Goal: Task Accomplishment & Management: Use online tool/utility

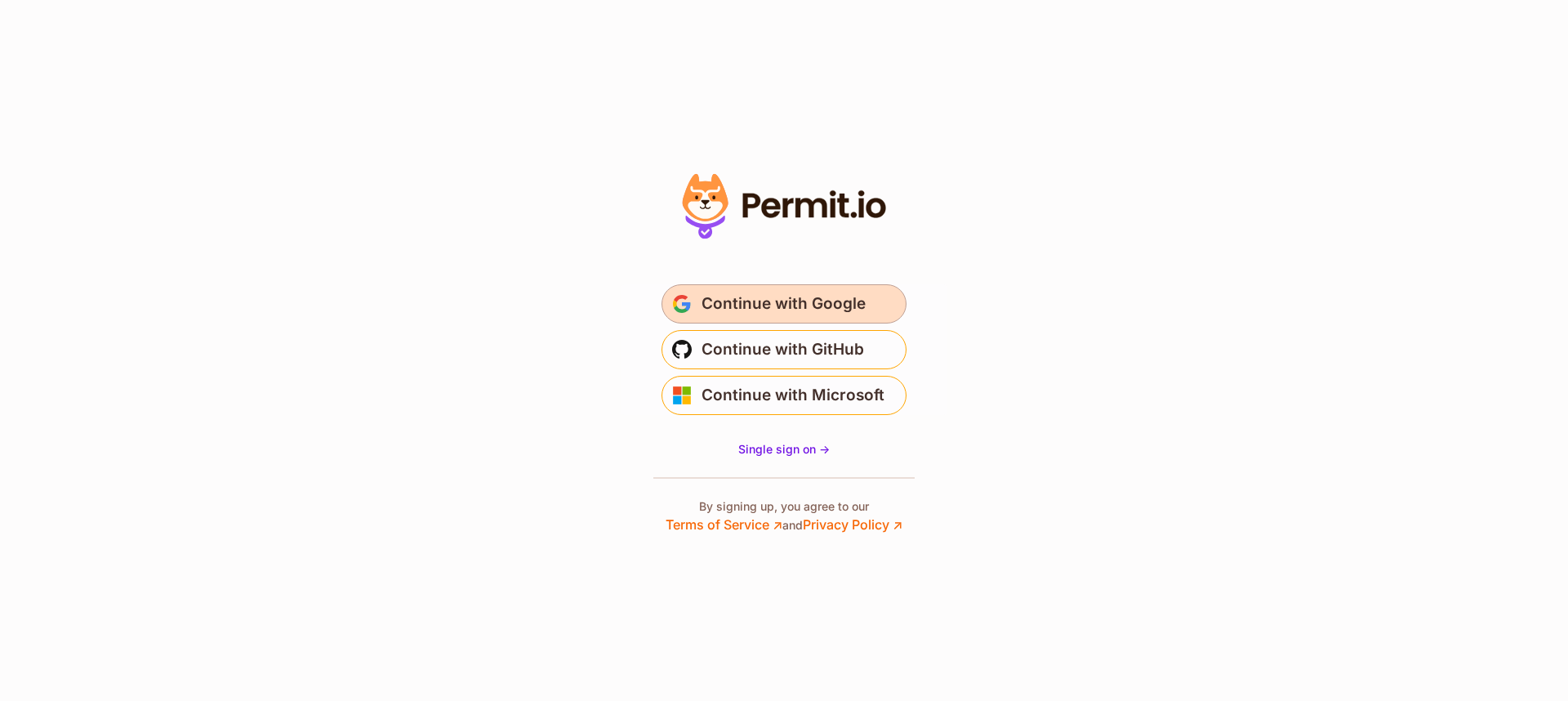
click at [797, 300] on span "Continue with Google" at bounding box center [784, 304] width 164 height 26
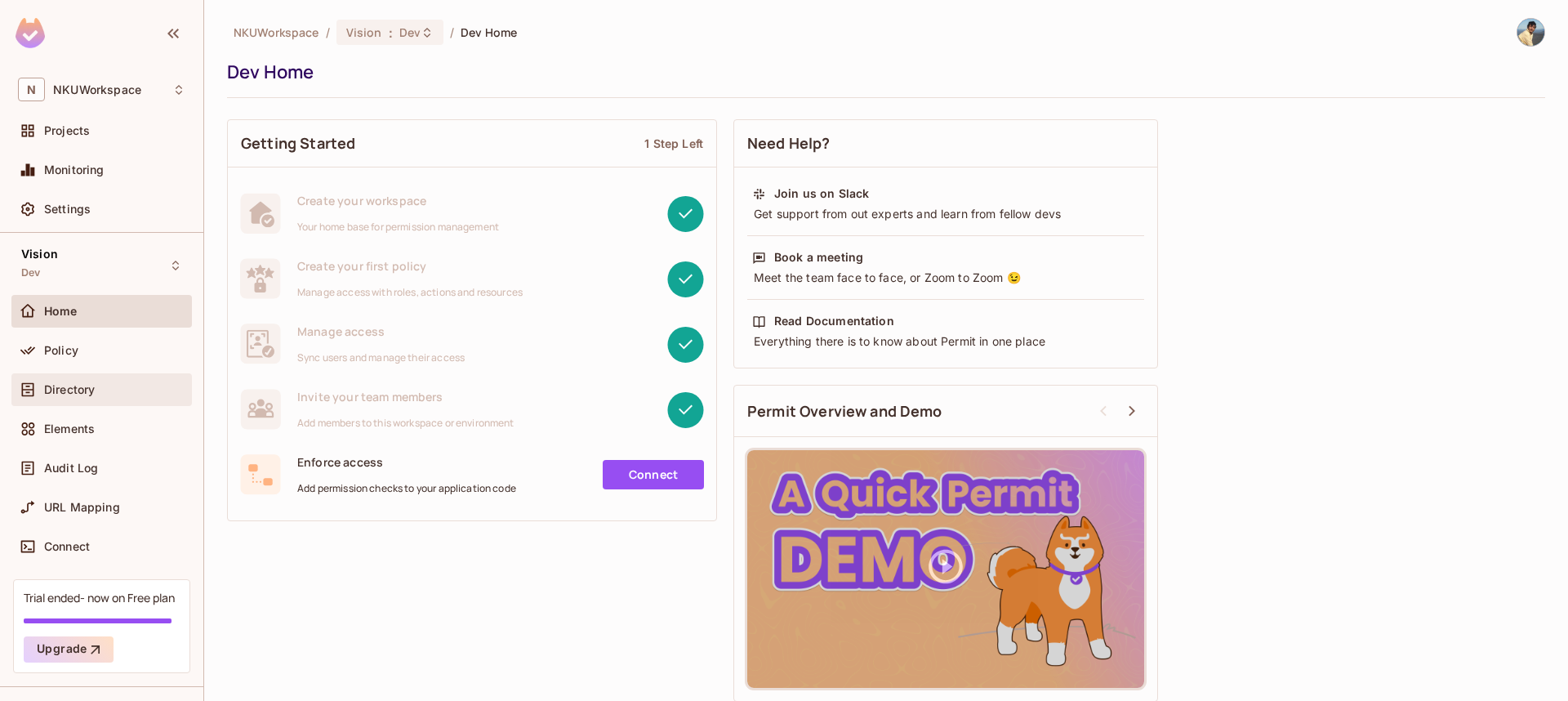
click at [69, 385] on span "Directory" at bounding box center [69, 389] width 51 height 13
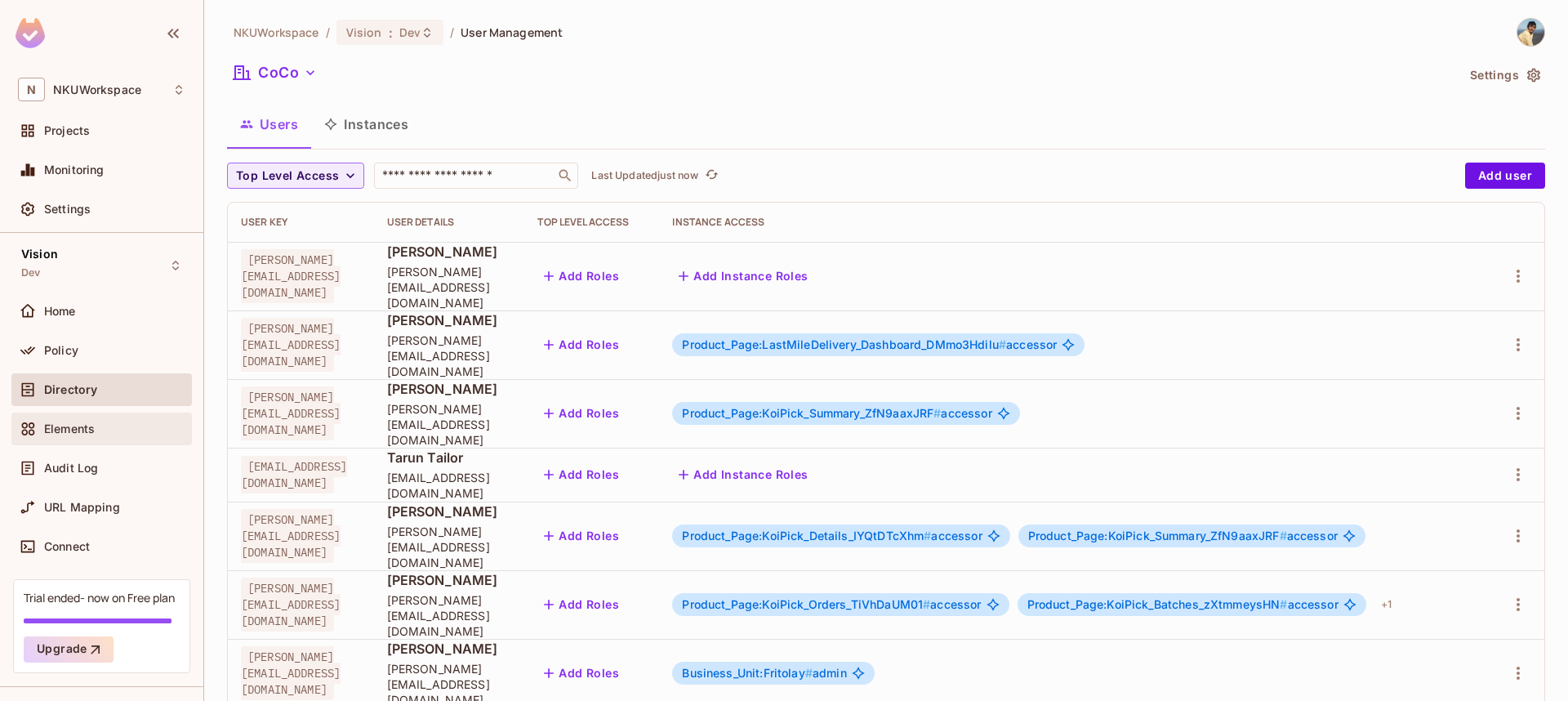
click at [106, 424] on div "Elements" at bounding box center [114, 429] width 141 height 13
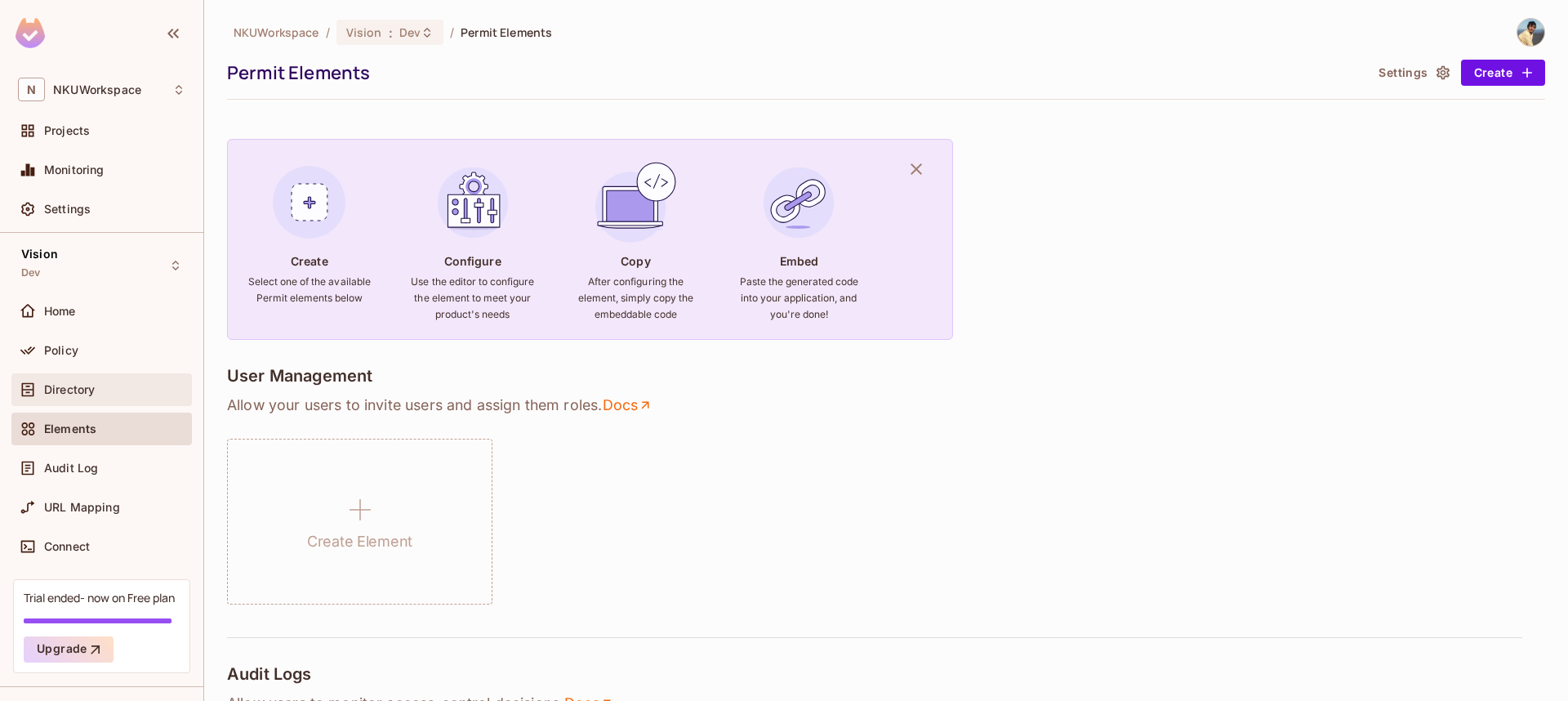
click at [70, 387] on span "Directory" at bounding box center [69, 389] width 51 height 13
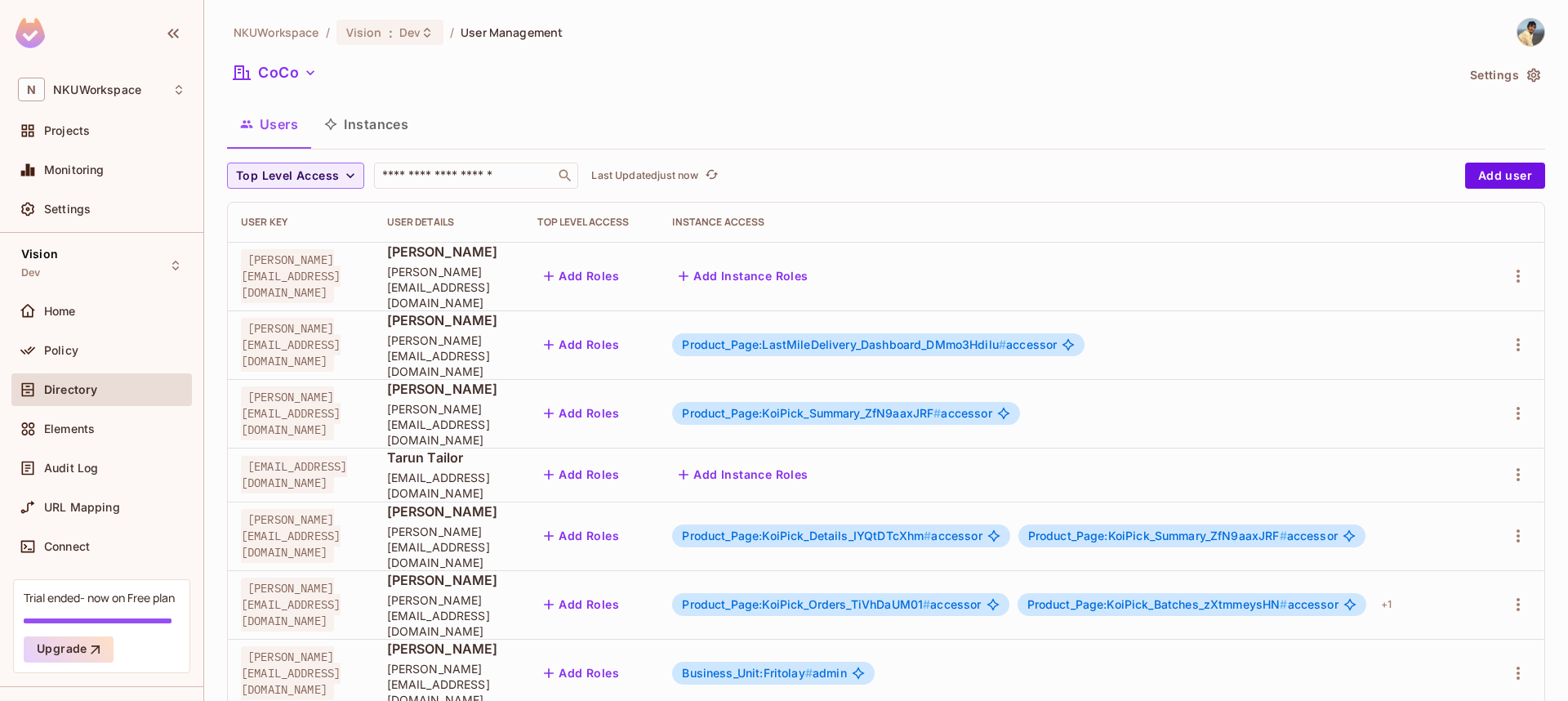
click at [385, 128] on button "Instances" at bounding box center [366, 124] width 111 height 40
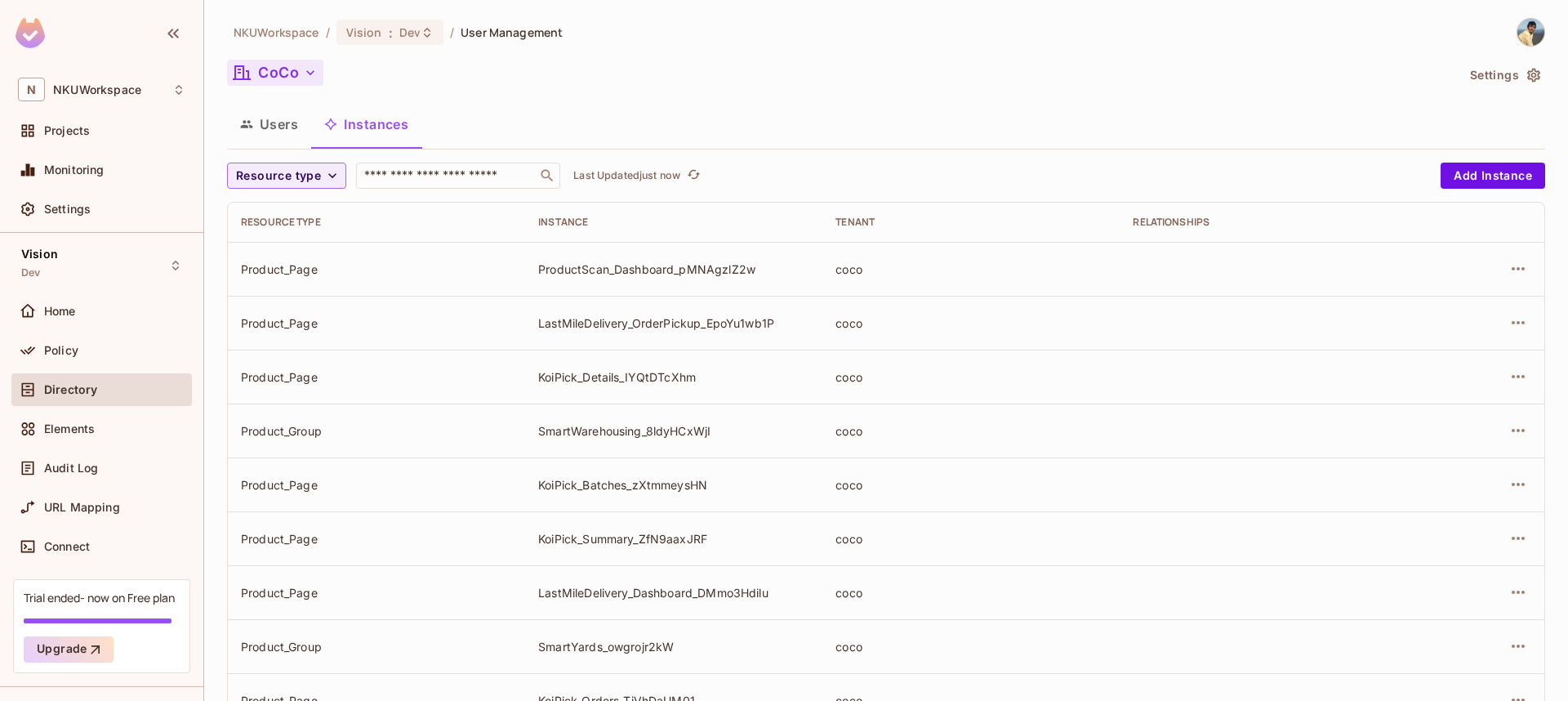
click at [299, 70] on button "CoCo" at bounding box center [275, 73] width 97 height 26
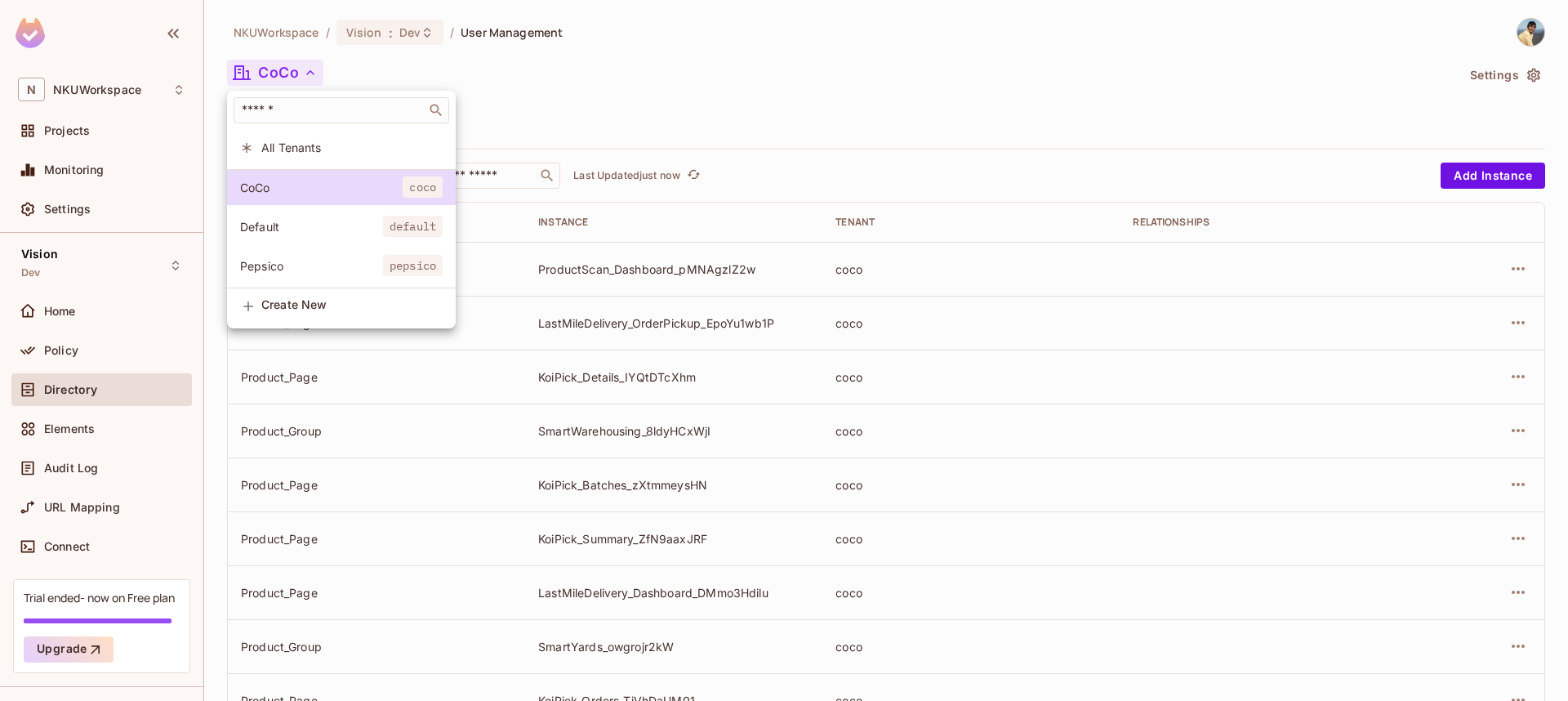
click at [289, 262] on span "Pepsico" at bounding box center [311, 266] width 143 height 16
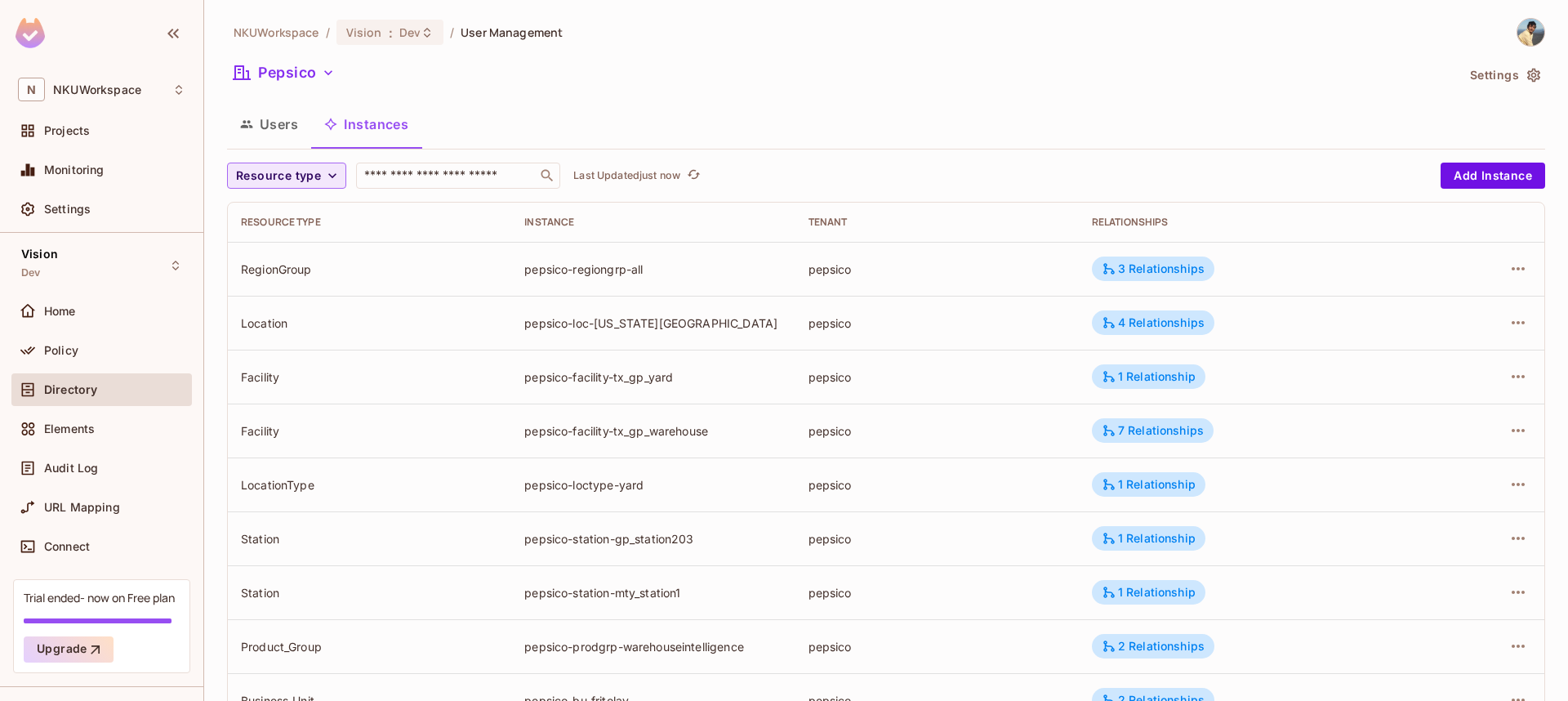
click at [327, 178] on icon "button" at bounding box center [332, 176] width 17 height 17
click at [259, 352] on span "Product Page" at bounding box center [279, 353] width 80 height 16
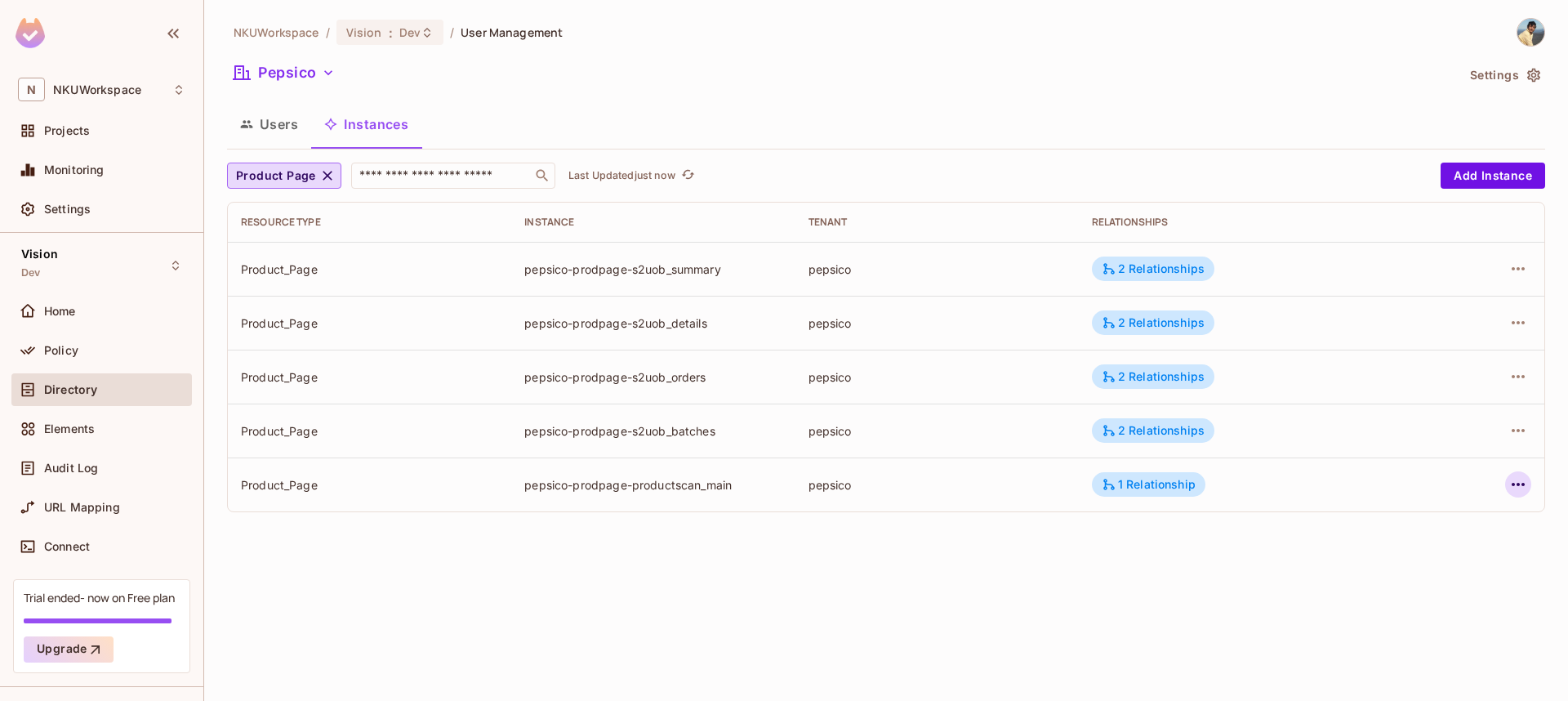
click at [1515, 487] on icon "button" at bounding box center [1518, 484] width 19 height 19
click at [1080, 538] on div at bounding box center [784, 350] width 1568 height 701
click at [705, 491] on div "pepsico-prodpage-productscan_main" at bounding box center [653, 485] width 257 height 16
click at [1145, 264] on div "2 Relationships" at bounding box center [1153, 269] width 103 height 15
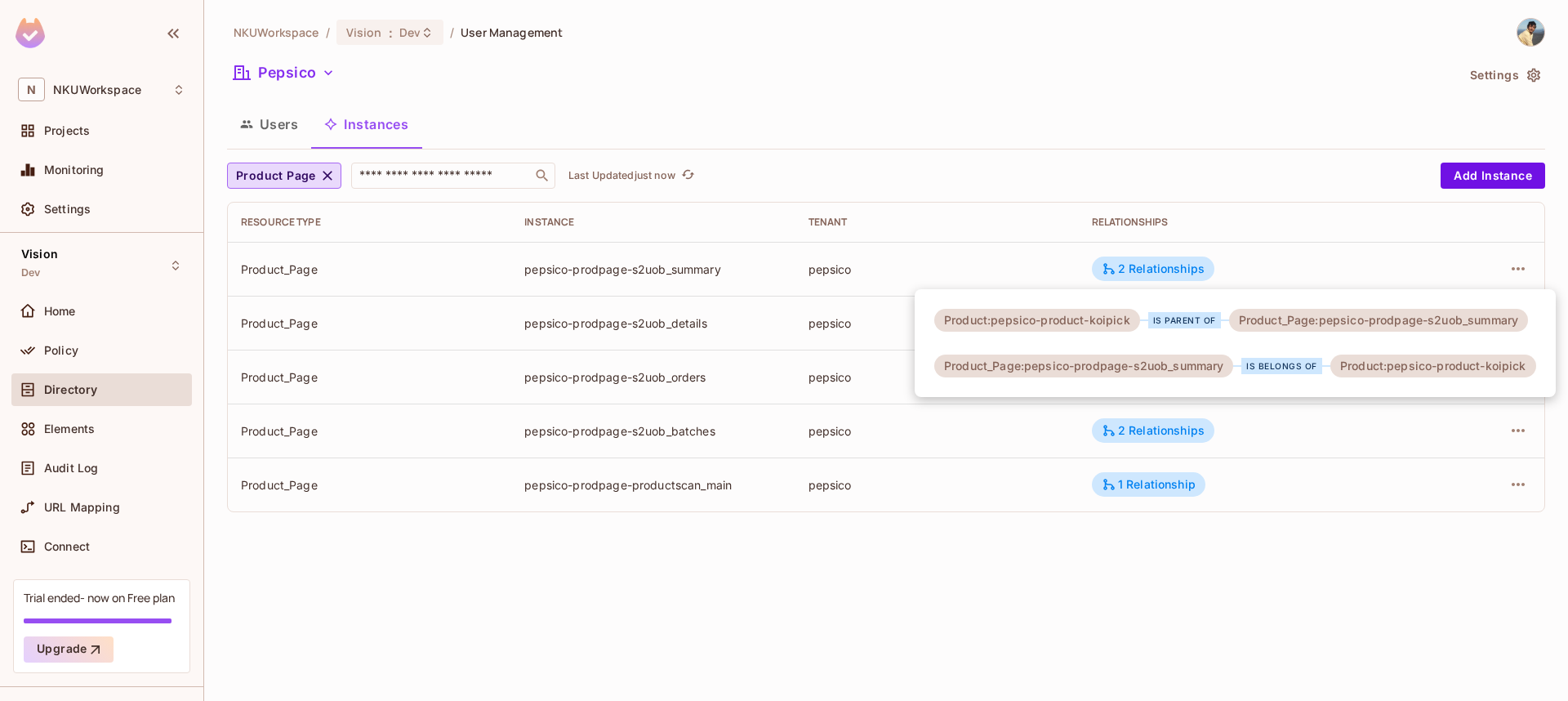
click at [51, 350] on div at bounding box center [784, 350] width 1568 height 701
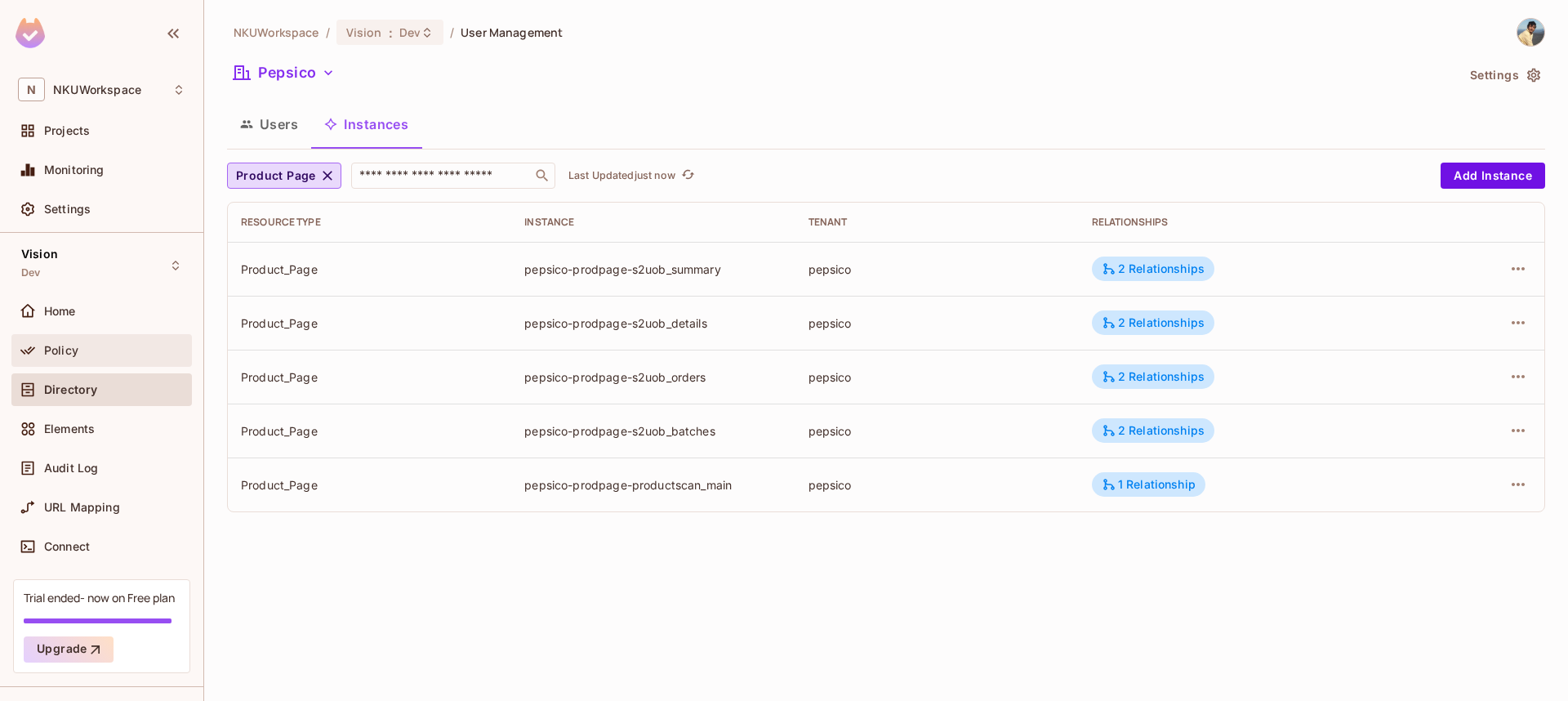
click at [60, 350] on span "Policy" at bounding box center [61, 350] width 34 height 13
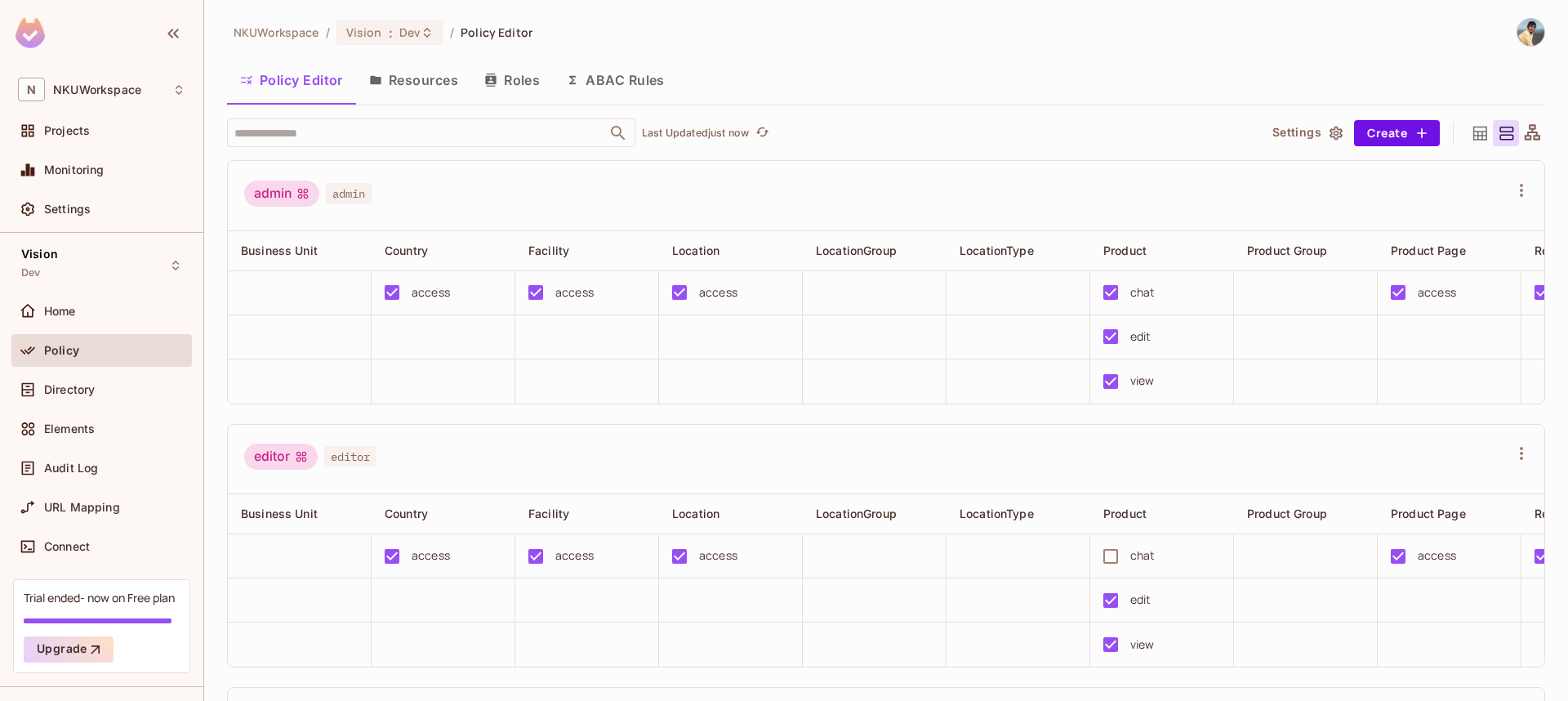
click at [441, 82] on button "Resources" at bounding box center [413, 80] width 115 height 40
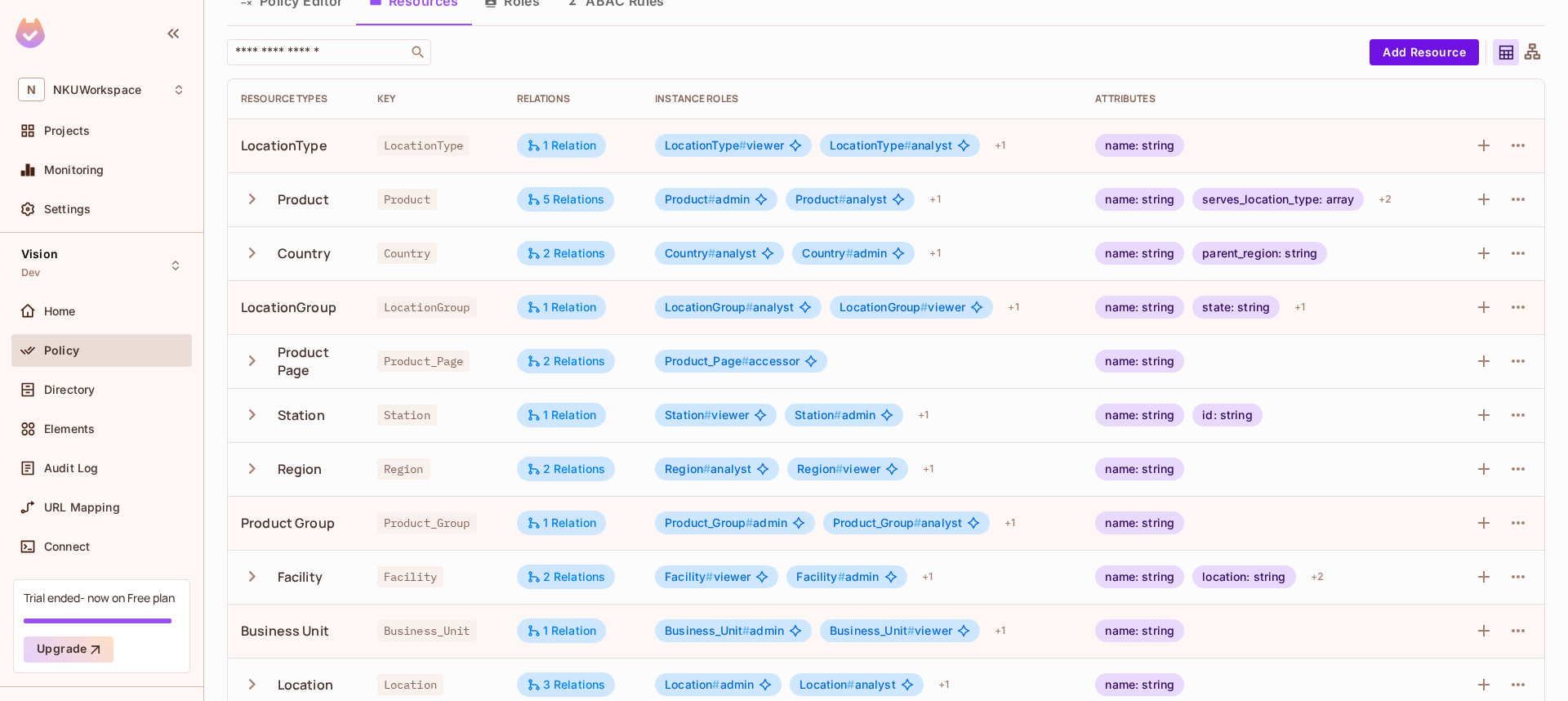
scroll to position [85, 0]
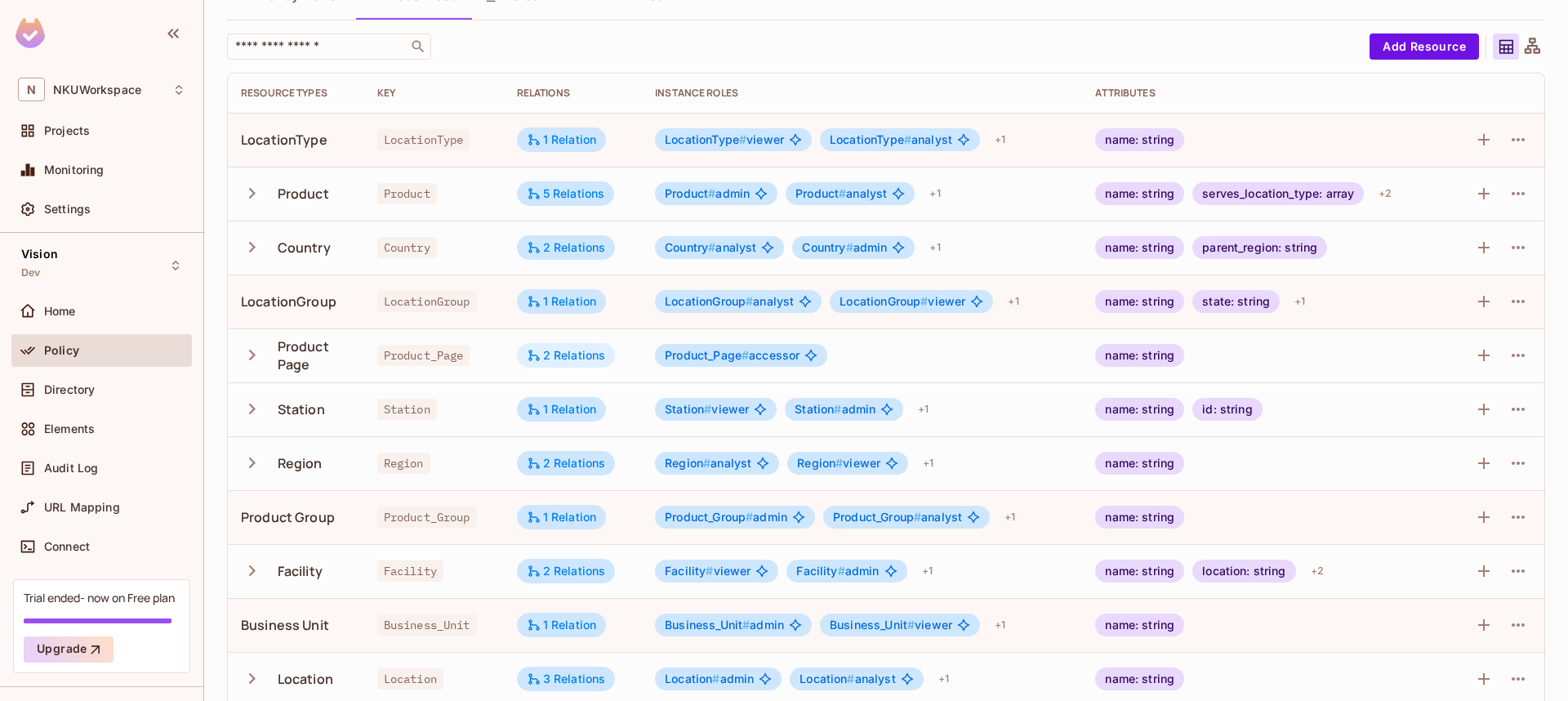
click at [559, 357] on div "2 Relations" at bounding box center [567, 355] width 79 height 15
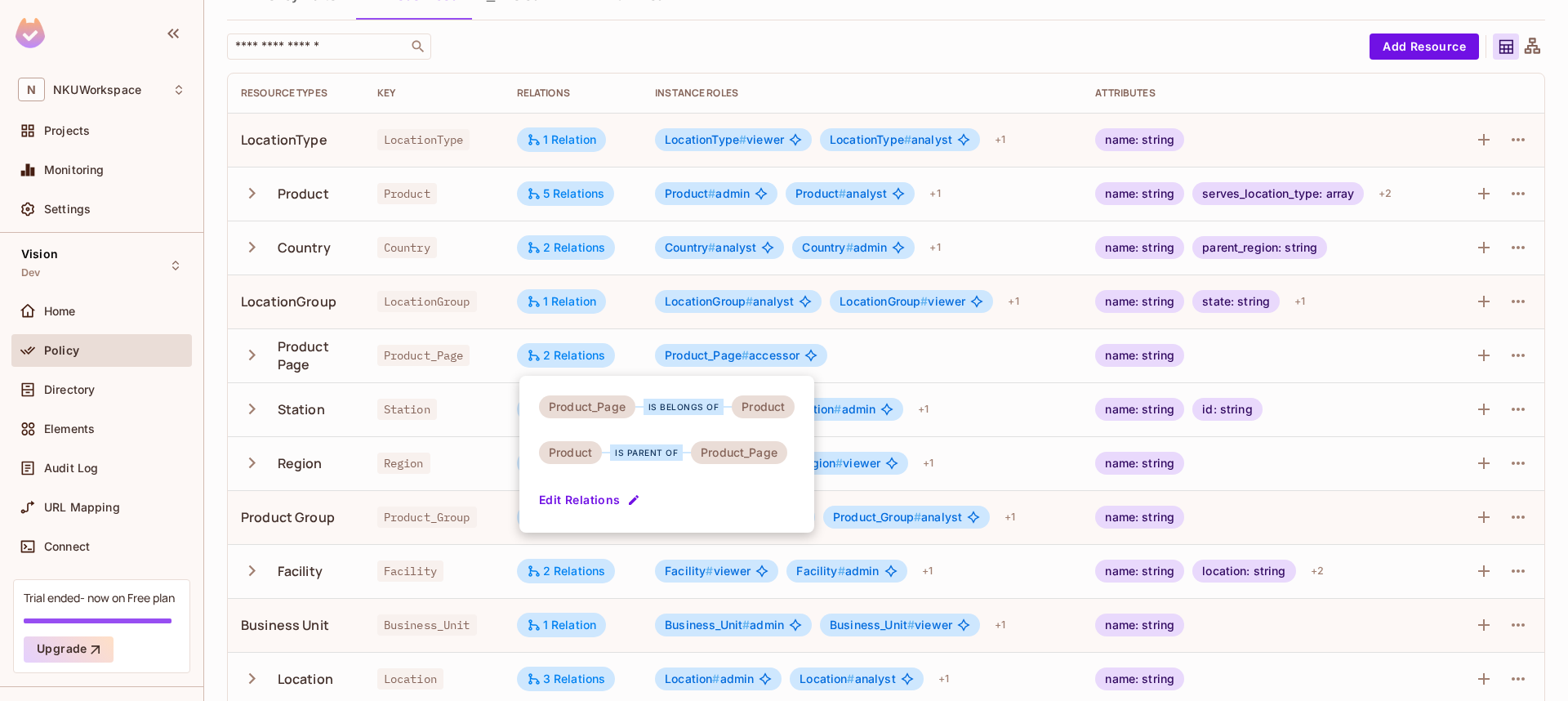
click at [1514, 355] on div at bounding box center [784, 350] width 1568 height 701
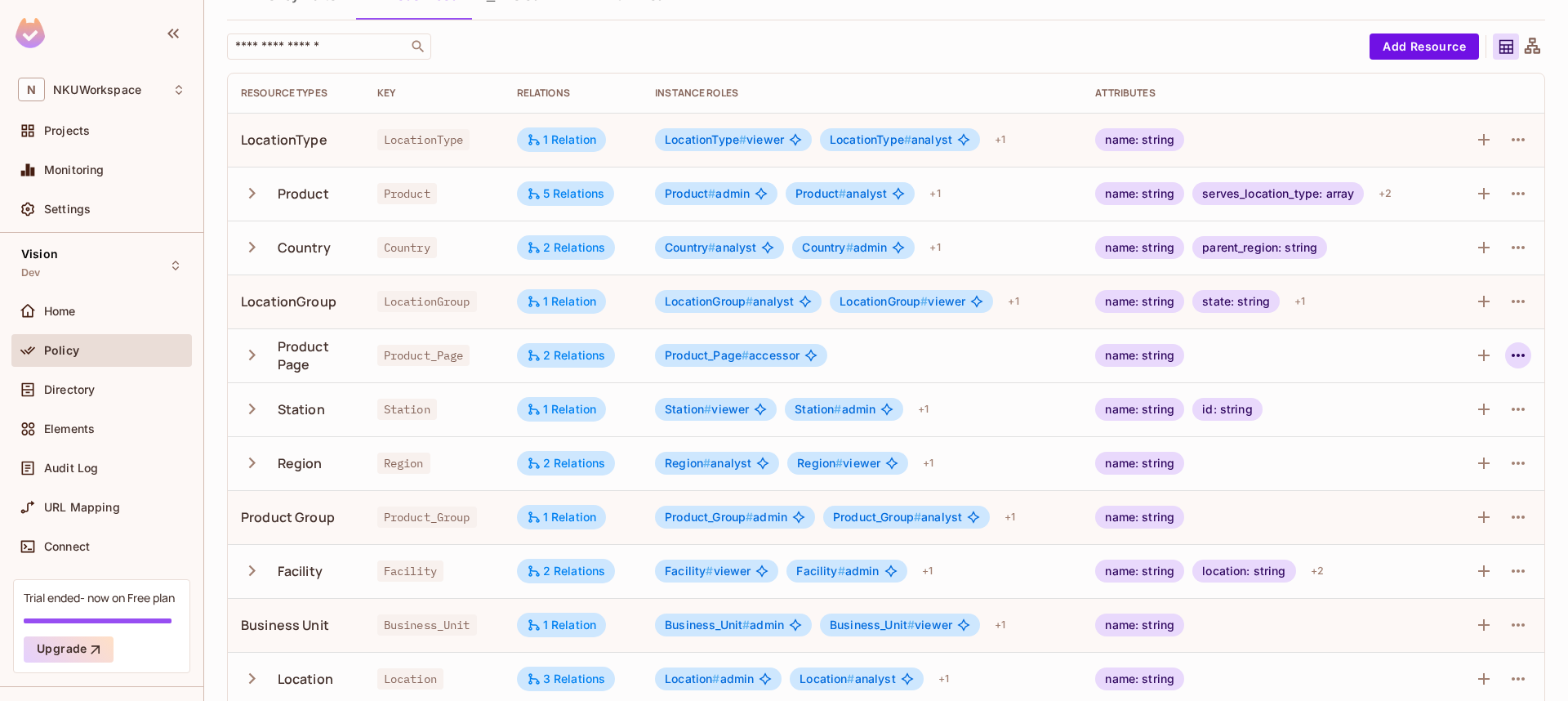
click at [1516, 355] on icon "button" at bounding box center [1518, 355] width 19 height 19
click at [1436, 422] on div "Edit Resource" at bounding box center [1447, 420] width 76 height 17
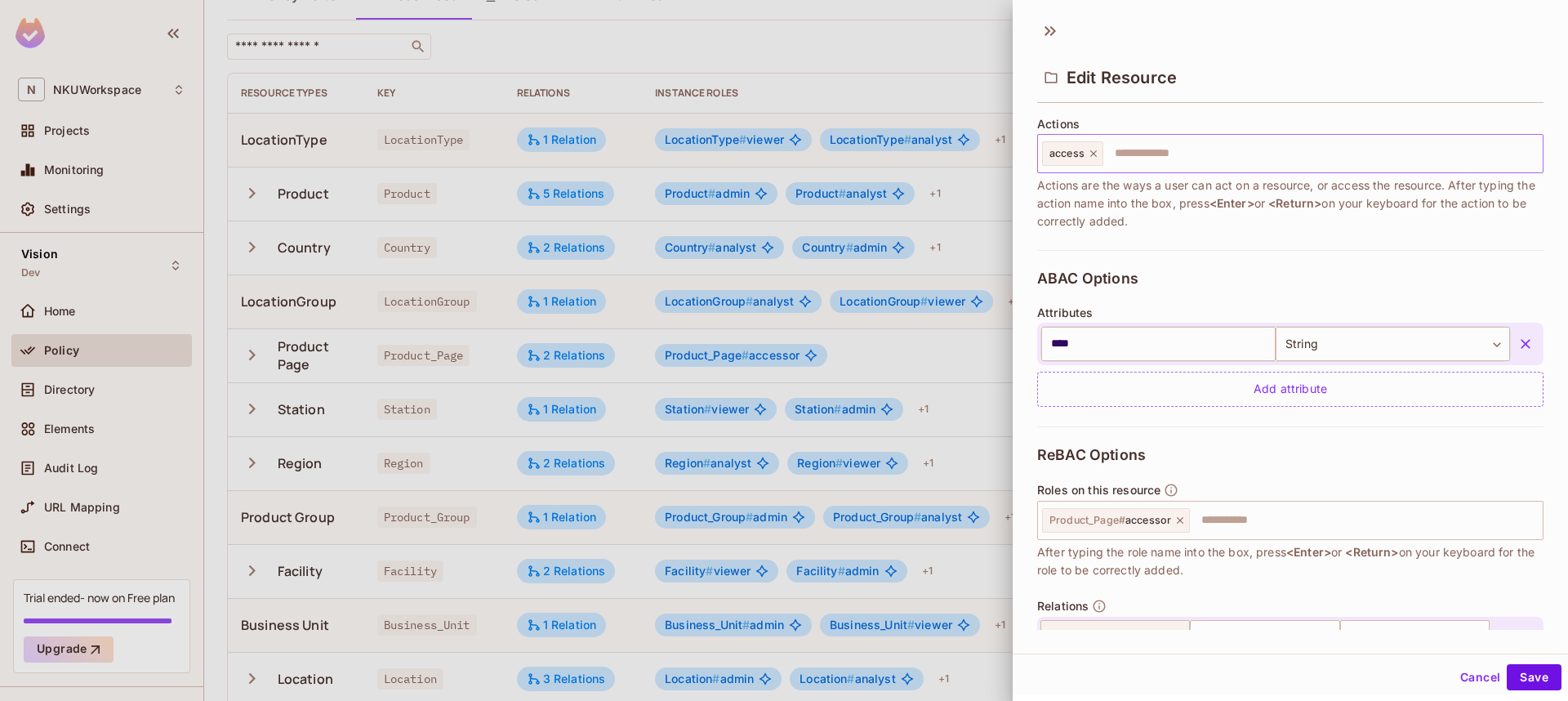
scroll to position [342, 0]
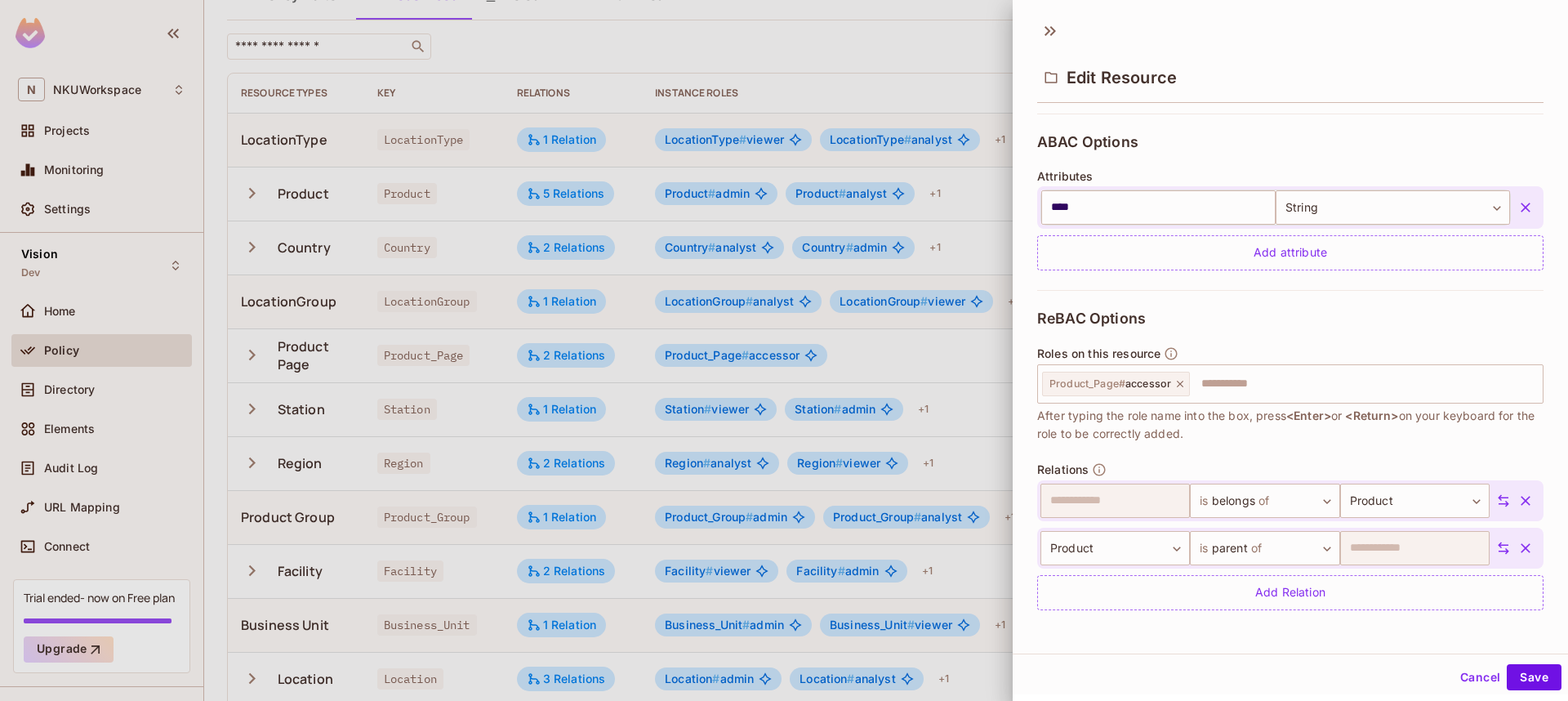
click at [1527, 498] on icon "button" at bounding box center [1525, 500] width 10 height 10
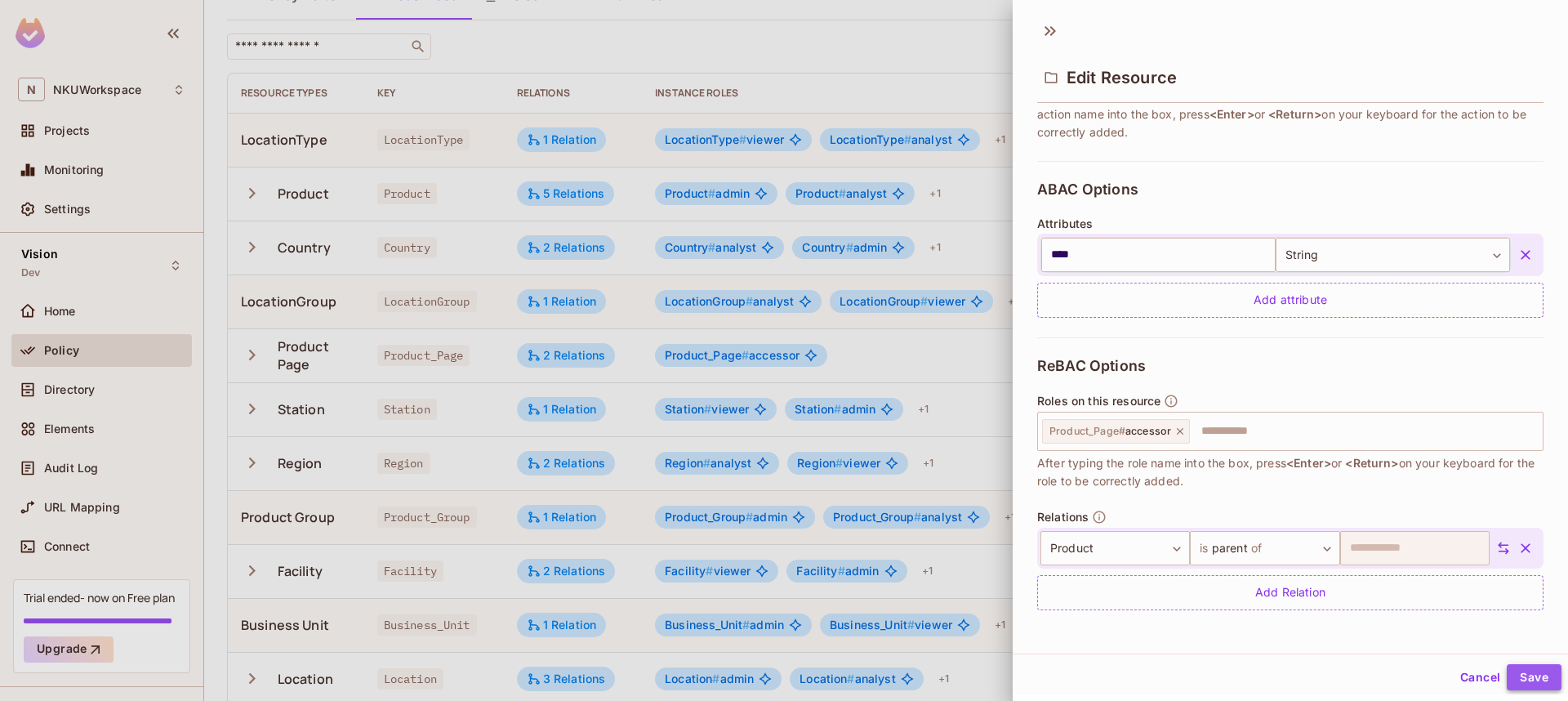
click at [1523, 670] on button "Save" at bounding box center [1534, 677] width 54 height 26
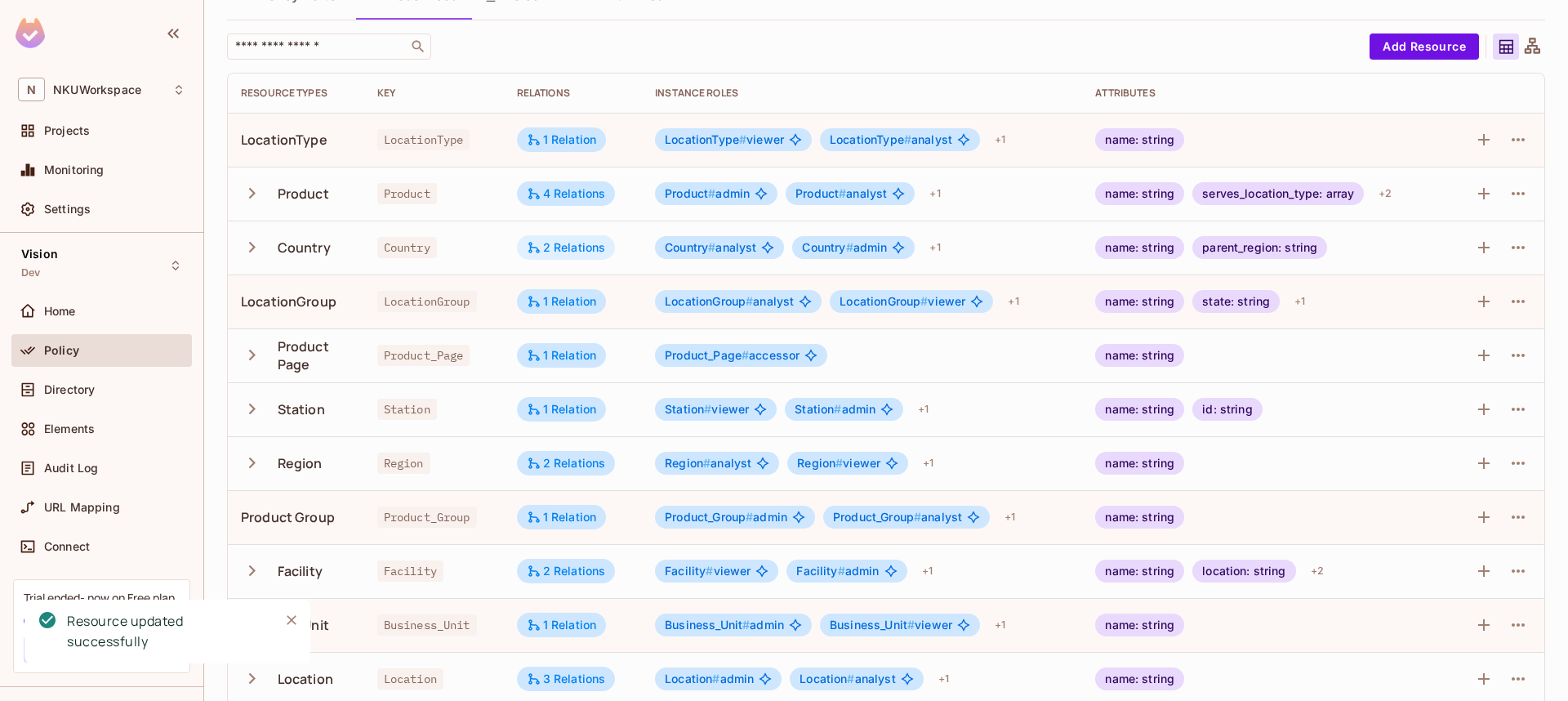
click at [571, 245] on div "2 Relations" at bounding box center [567, 247] width 79 height 15
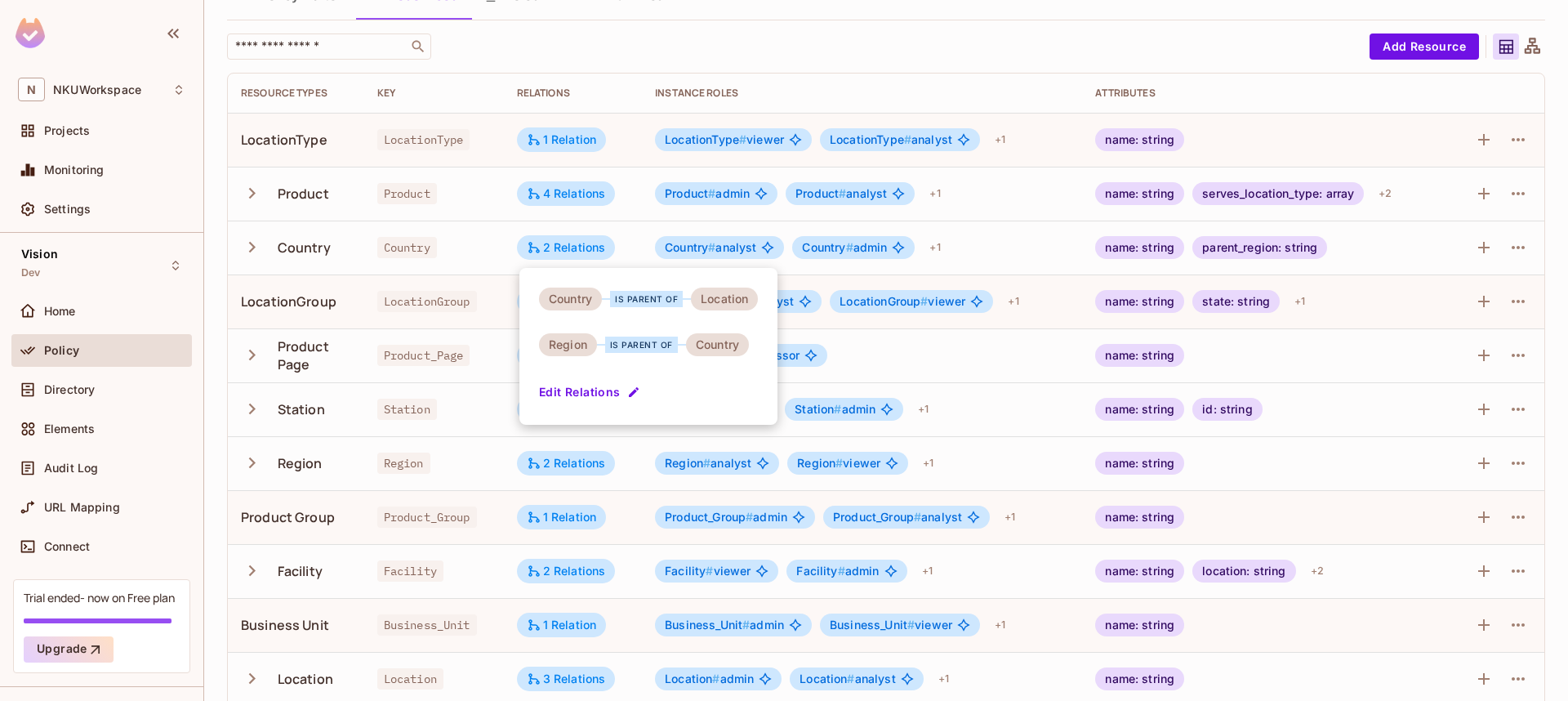
click at [625, 92] on div at bounding box center [784, 350] width 1568 height 701
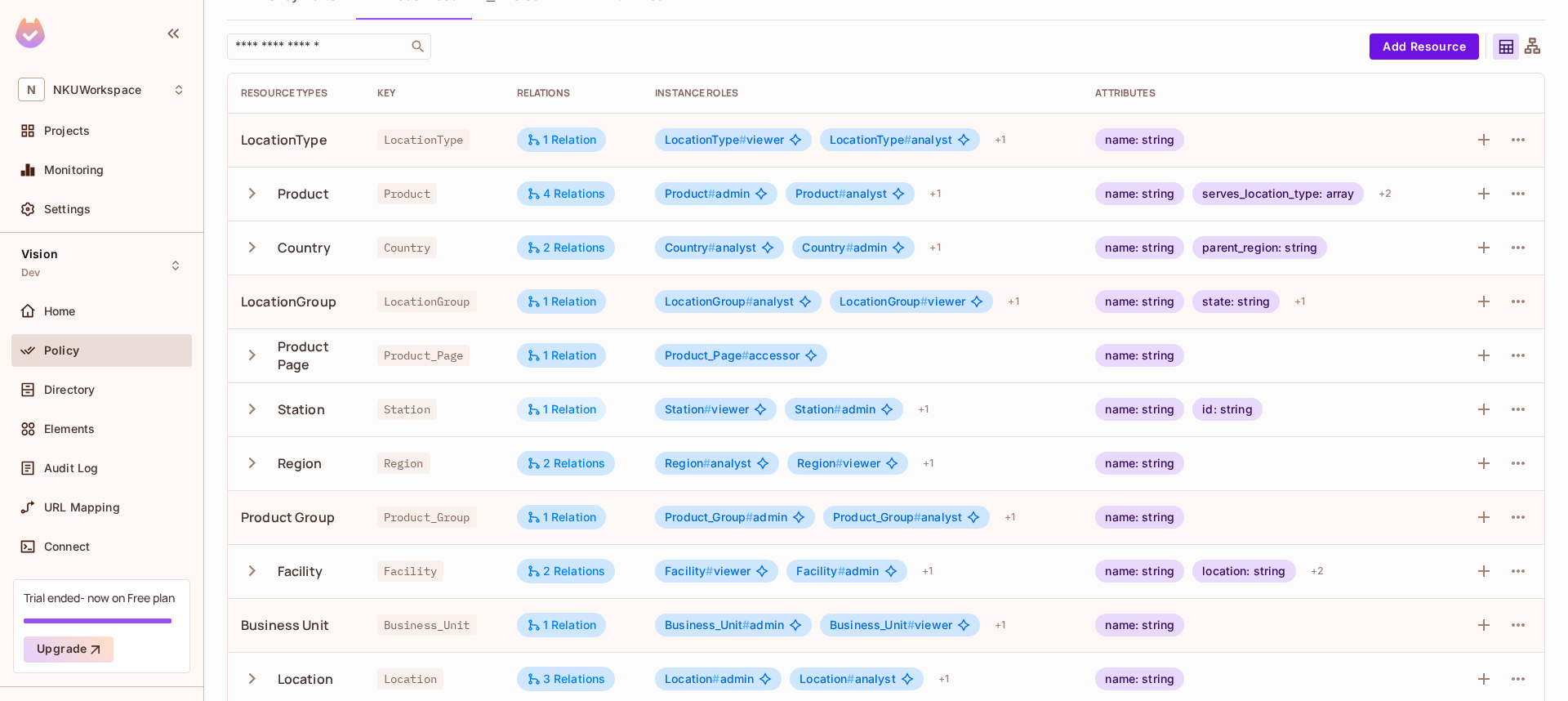
click at [574, 415] on div "1 Relation" at bounding box center [562, 408] width 70 height 15
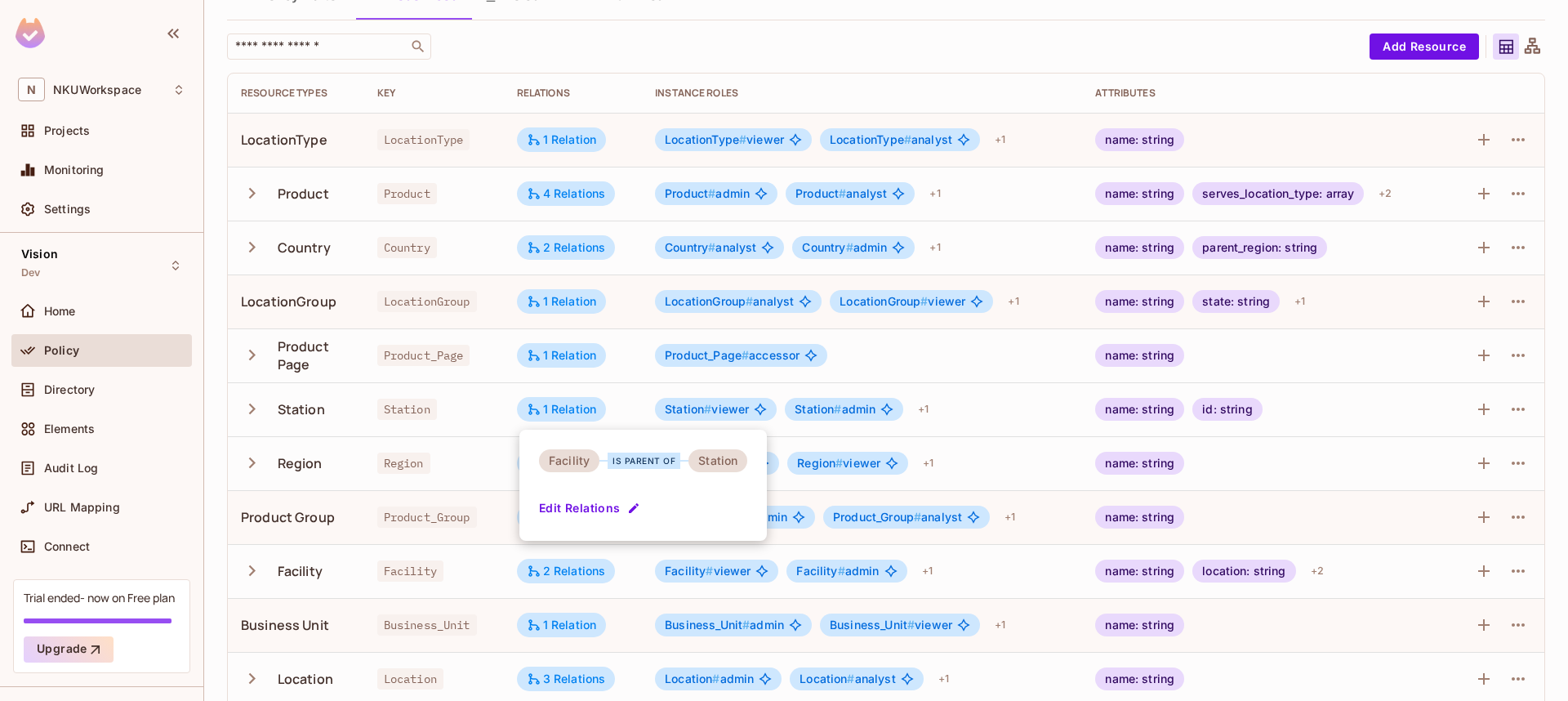
click at [657, 49] on div at bounding box center [784, 350] width 1568 height 701
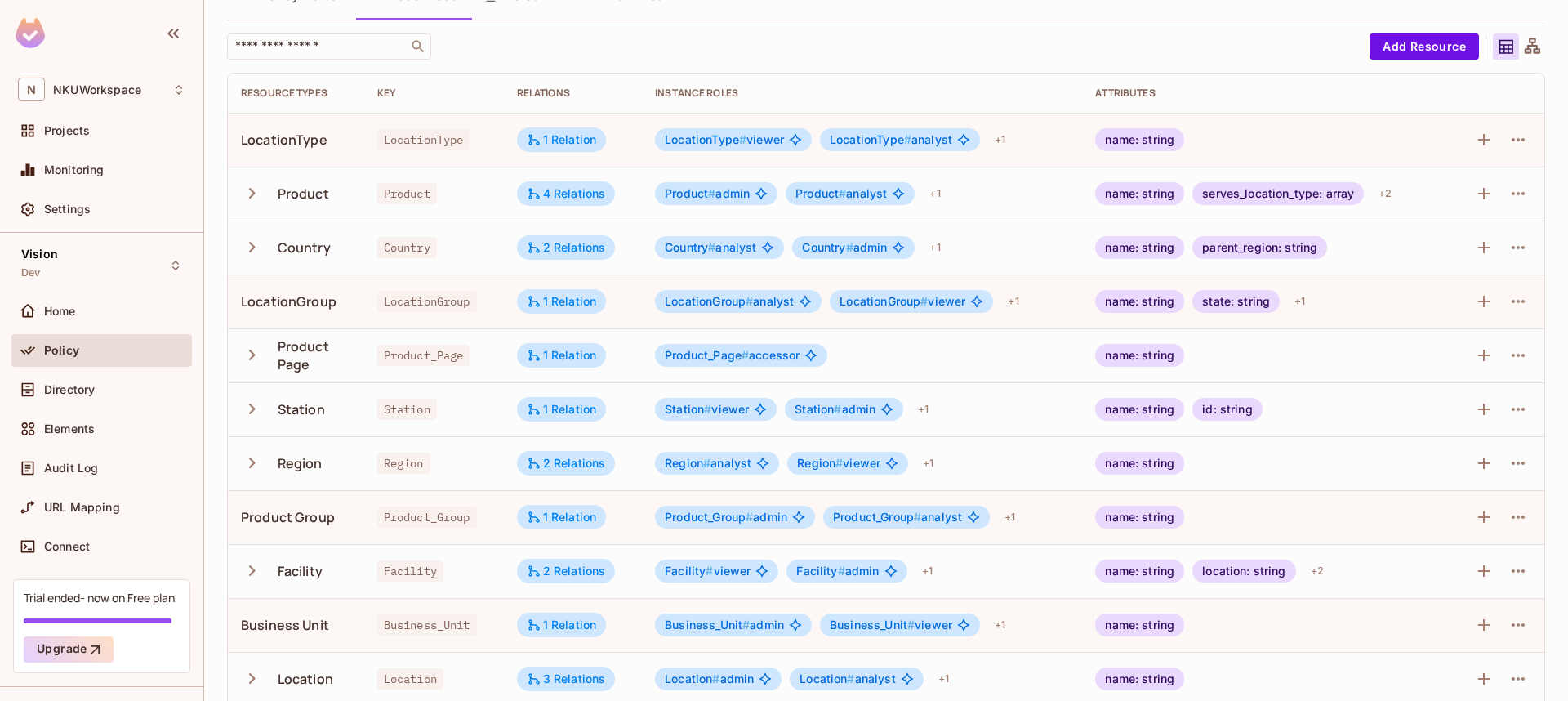
scroll to position [0, 0]
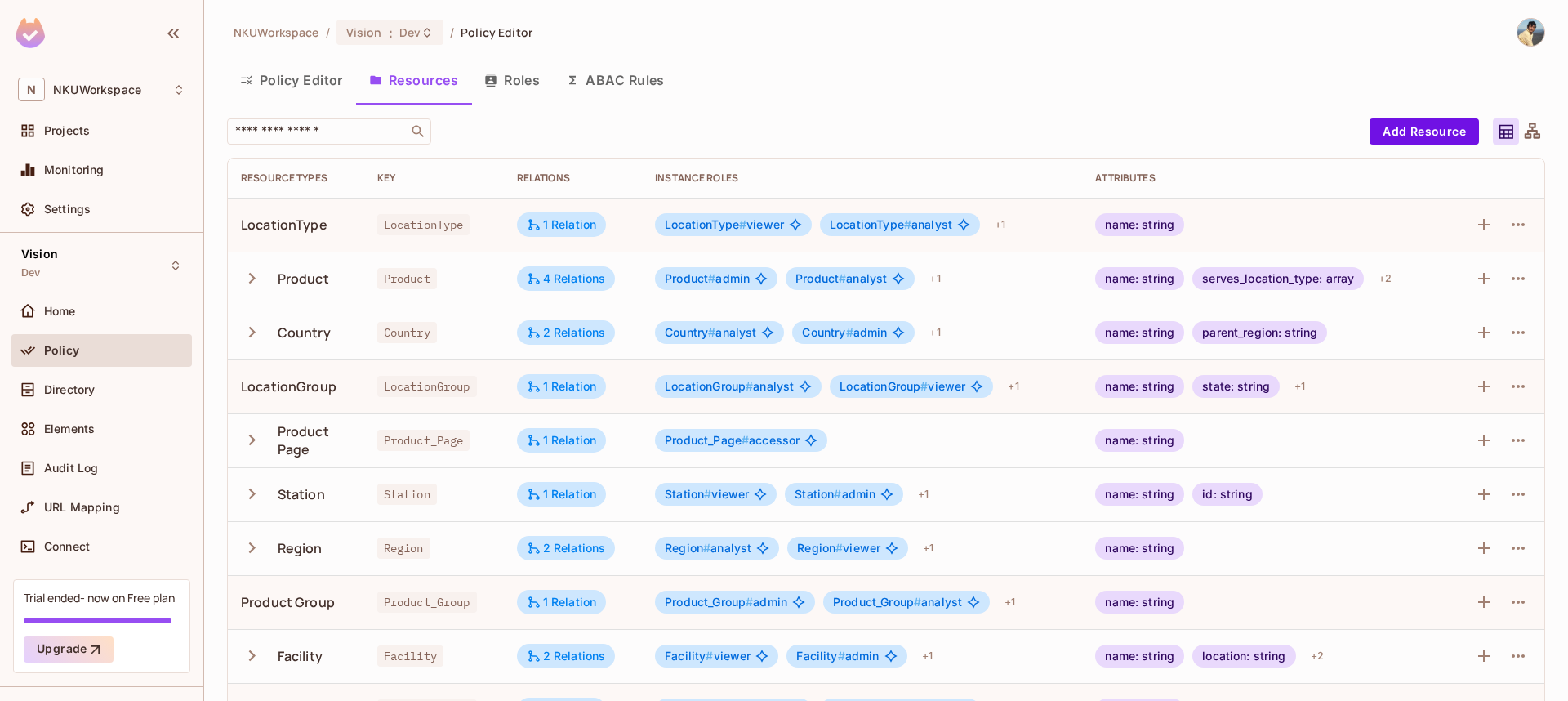
click at [125, 356] on div "Policy" at bounding box center [101, 350] width 168 height 19
